Goal: Information Seeking & Learning: Find specific page/section

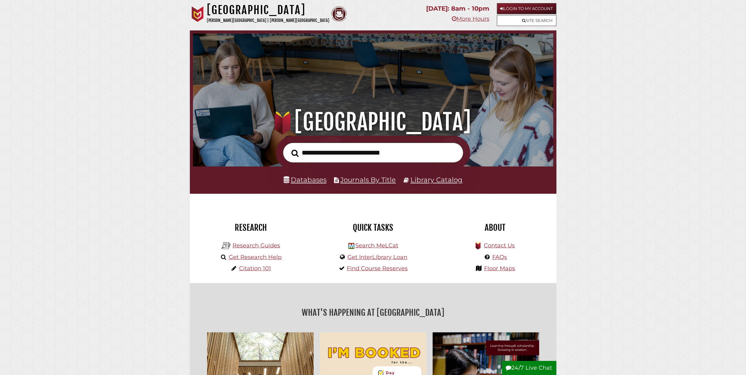
scroll to position [119, 357]
click at [378, 148] on input "text" at bounding box center [373, 153] width 180 height 20
type input "**********"
click at [289, 148] on button "Search" at bounding box center [295, 153] width 13 height 11
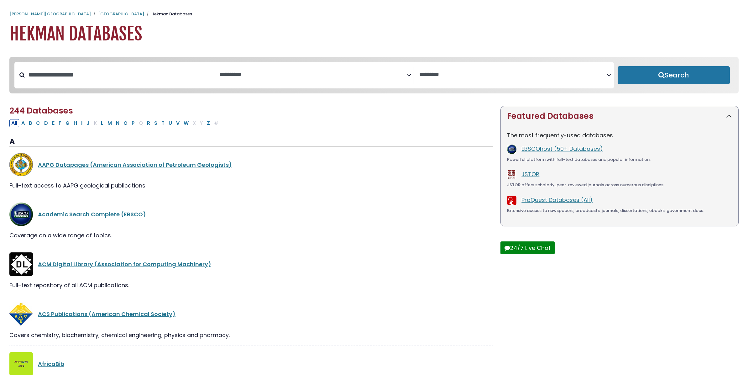
select select "Database Subject Filter"
select select "Database Vendors Filter"
click at [121, 79] on input "Search database by title or keyword" at bounding box center [119, 75] width 189 height 10
type input "****"
click at [675, 77] on button "Search" at bounding box center [674, 75] width 112 height 18
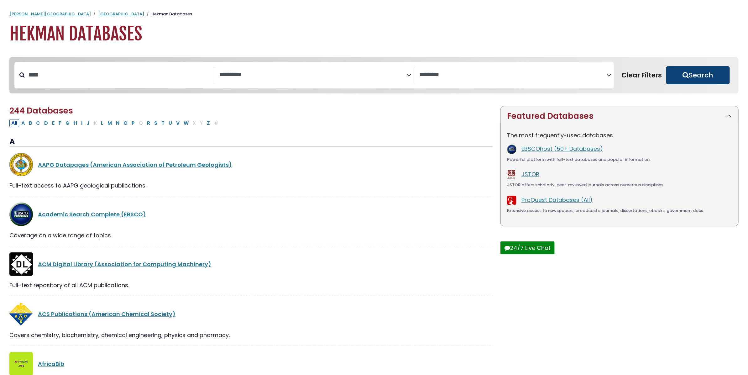
select select "Database Subject Filter"
select select "Database Vendors Filter"
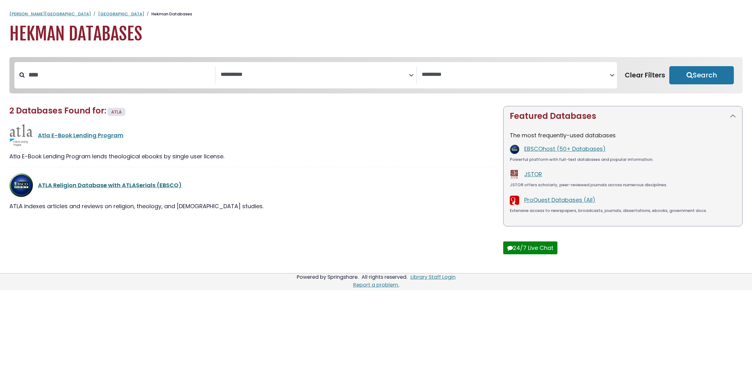
click at [132, 189] on link "ATLA Religion Database with ATLASerials (EBSCO)" at bounding box center [110, 185] width 144 height 8
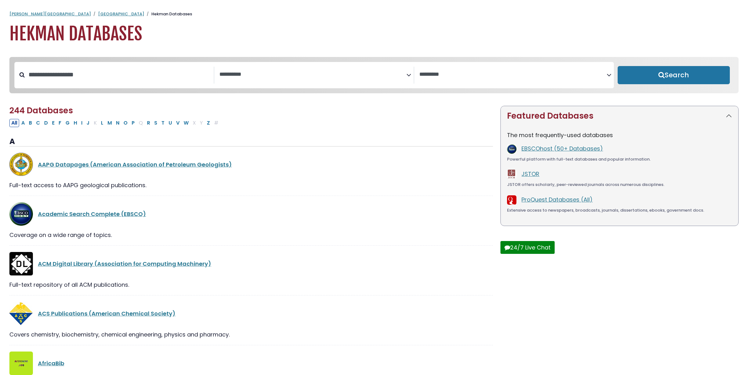
select select "Database Subject Filter"
select select "Database Vendors Filter"
type input "****"
click at [618, 66] on button "Search" at bounding box center [674, 75] width 112 height 18
select select "Database Subject Filter"
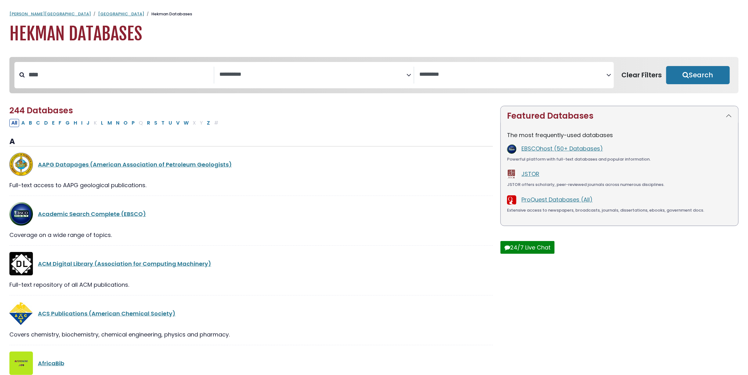
select select "Database Vendors Filter"
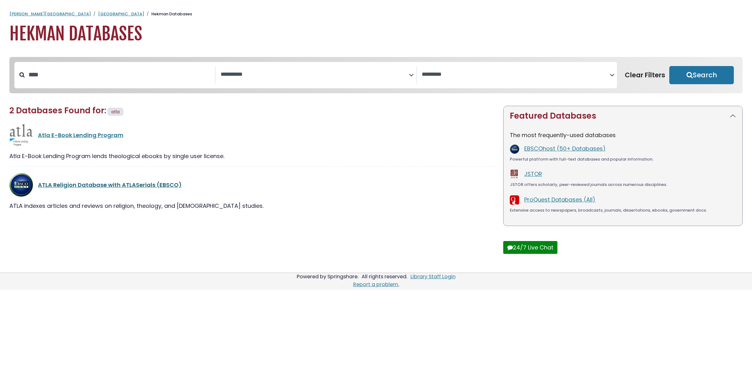
click at [127, 188] on link "ATLA Religion Database with ATLASerials (EBSCO)" at bounding box center [110, 185] width 144 height 8
